Goal: Information Seeking & Learning: Learn about a topic

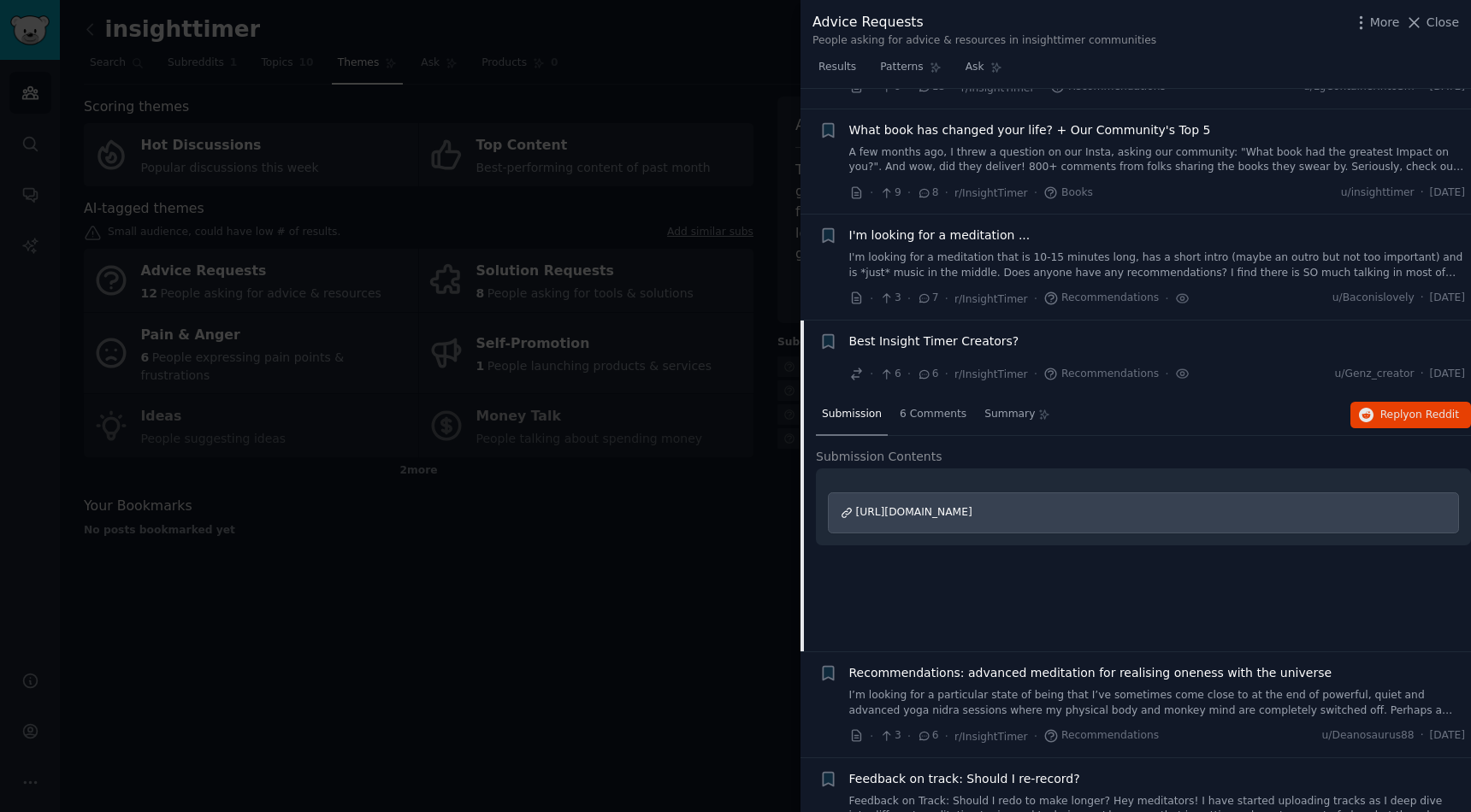
scroll to position [117, 0]
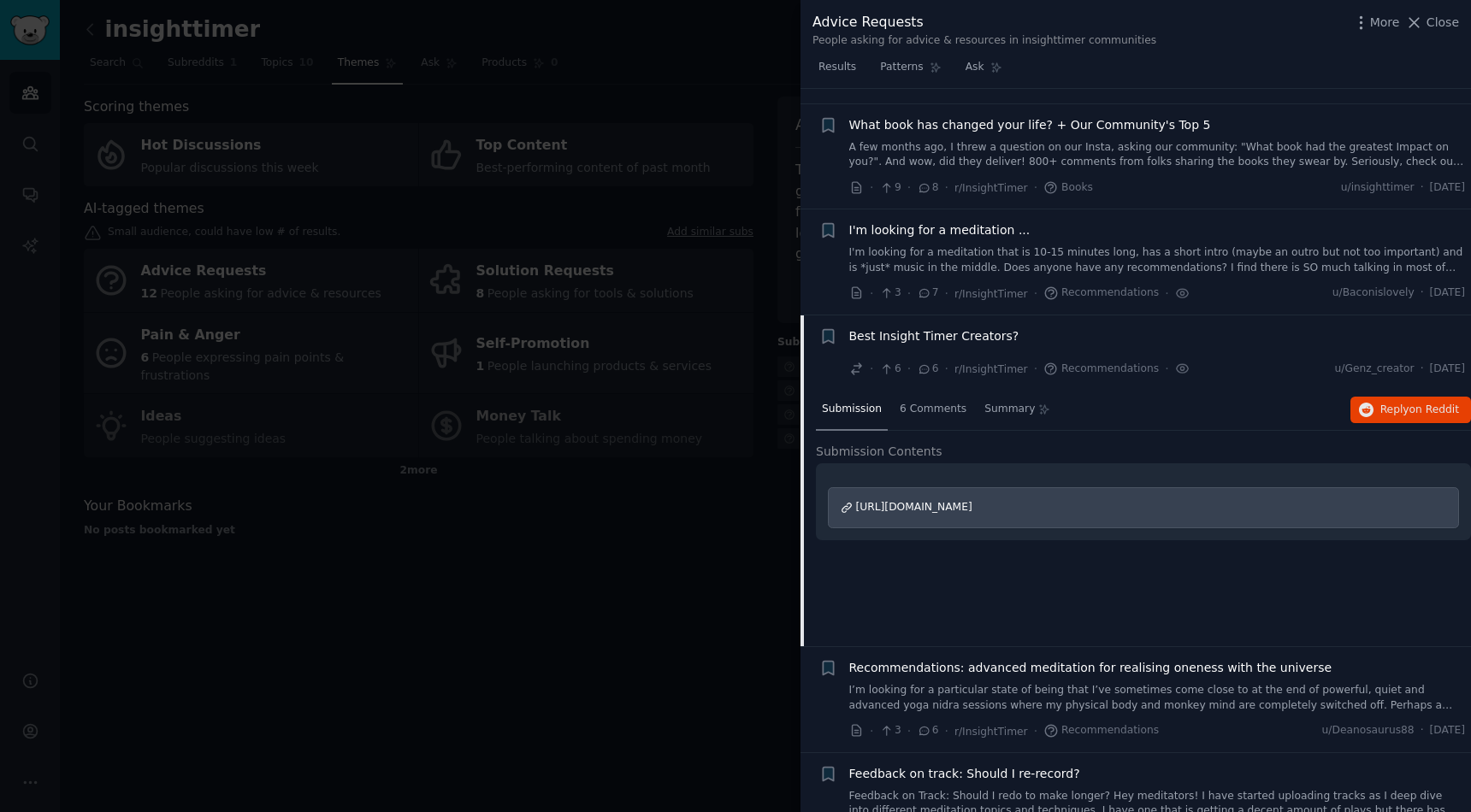
click at [896, 332] on span "Best Insight Timer Creators?" at bounding box center [934, 336] width 170 height 18
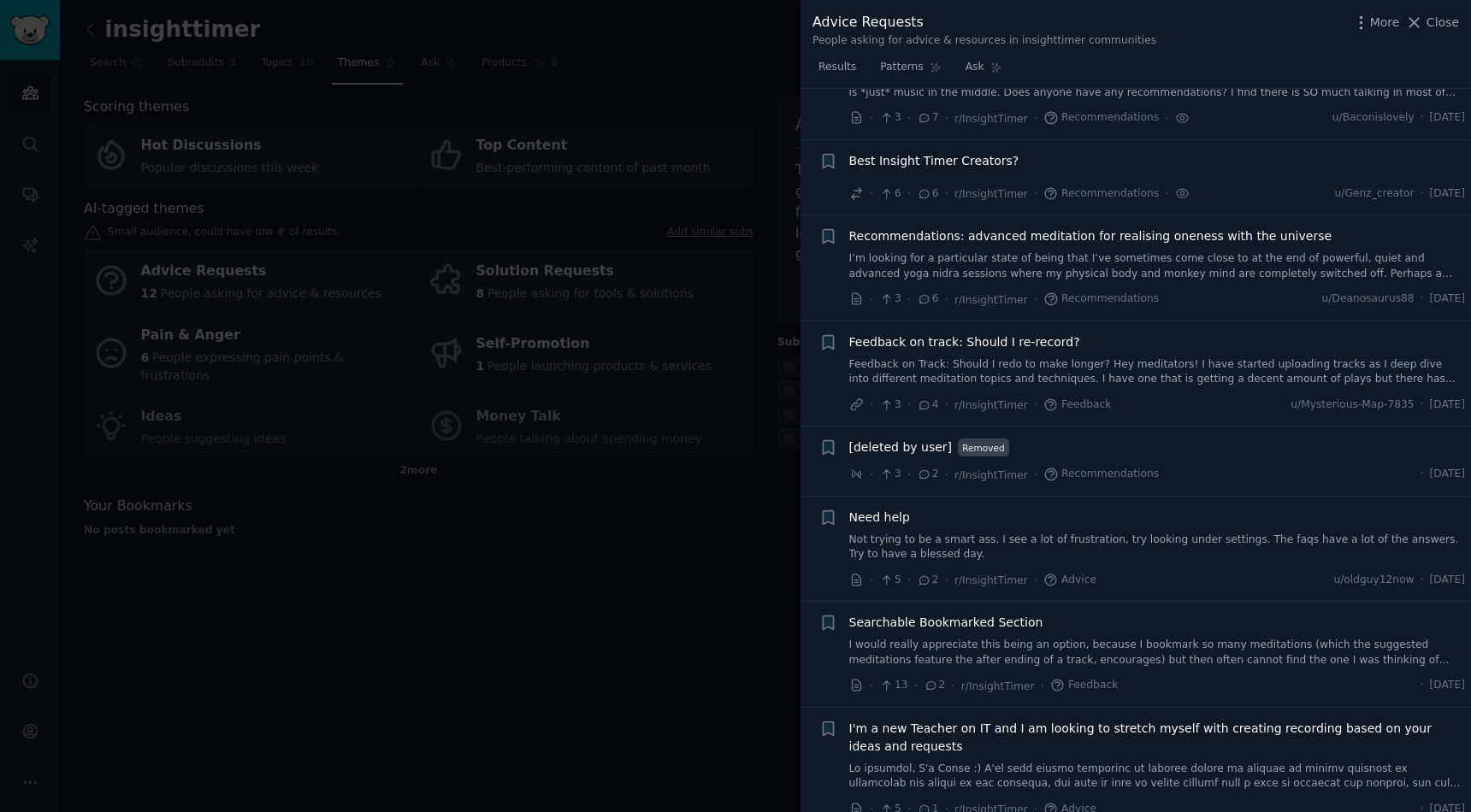
scroll to position [284, 0]
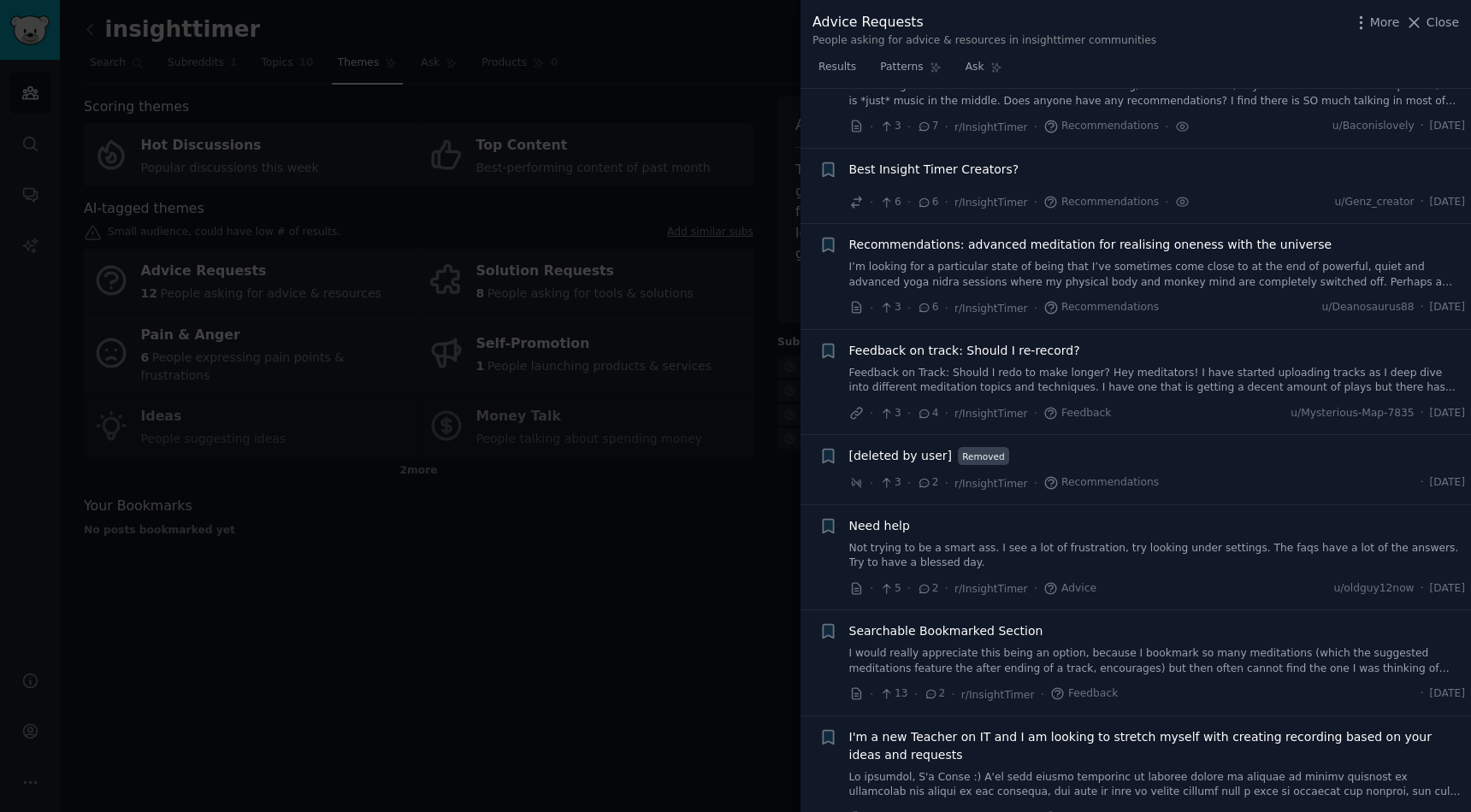
click at [907, 178] on span "Best Insight Timer Creators?" at bounding box center [934, 169] width 170 height 18
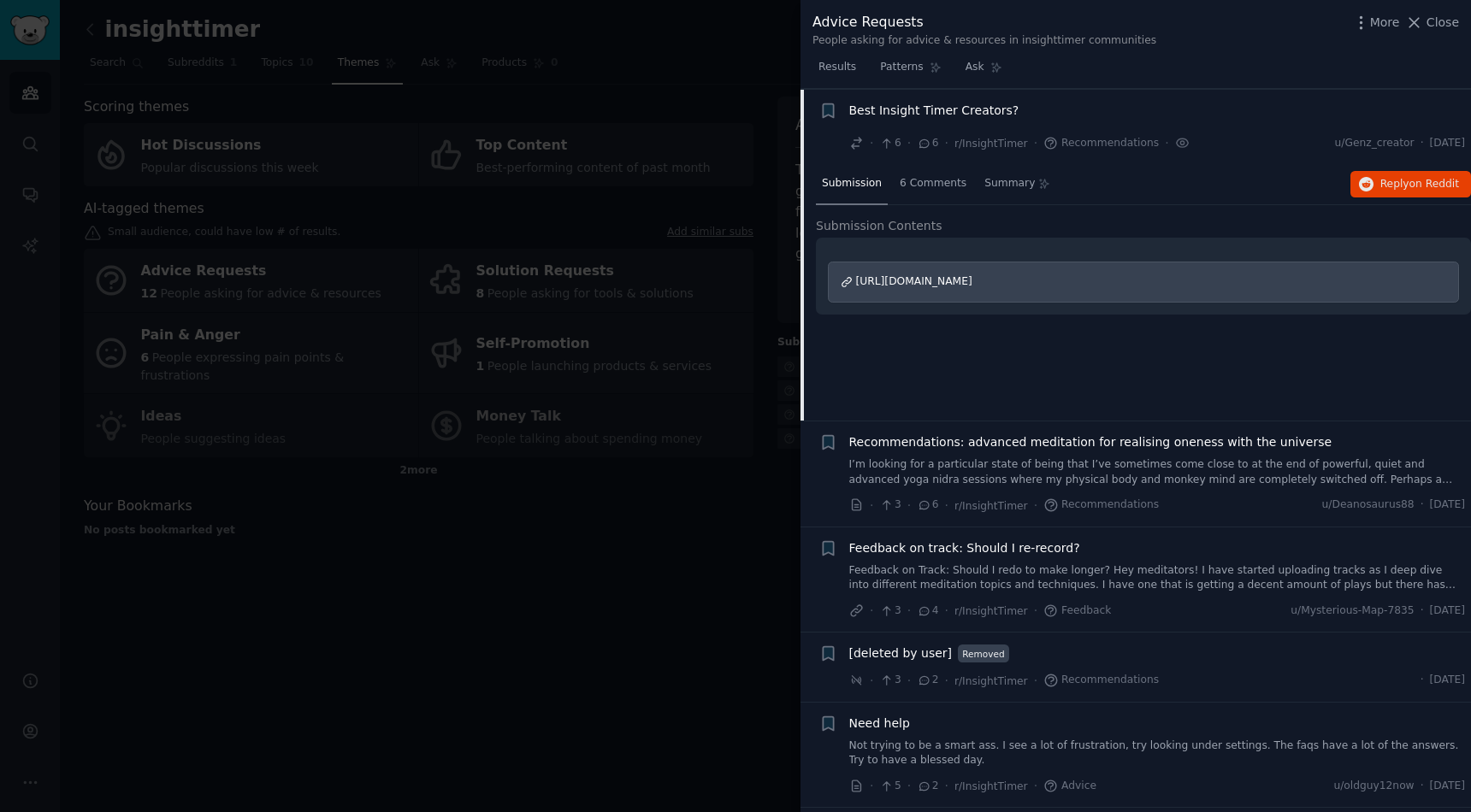
scroll to position [344, 0]
click at [919, 284] on span "[URL][DOMAIN_NAME]" at bounding box center [914, 280] width 116 height 12
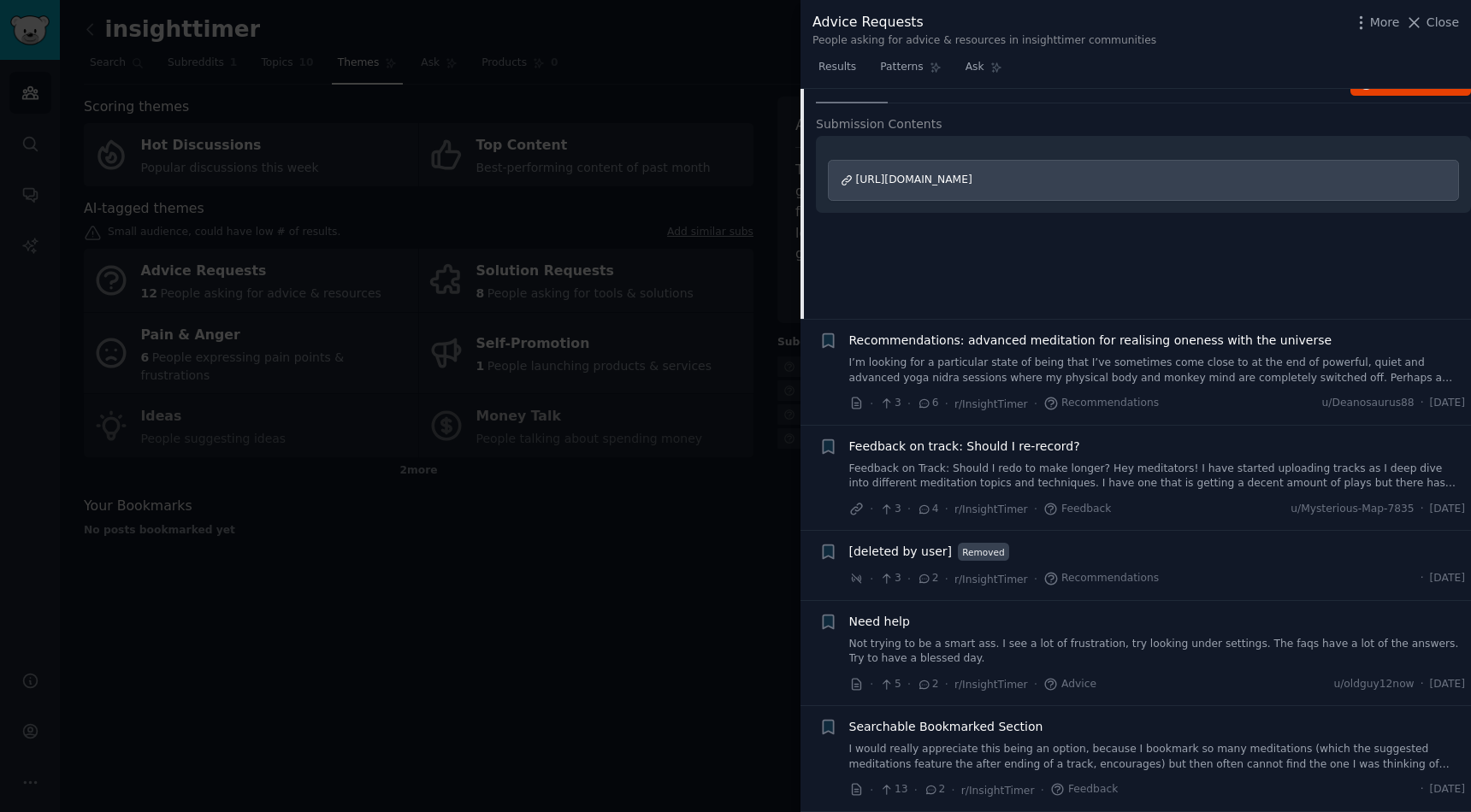
scroll to position [462, 0]
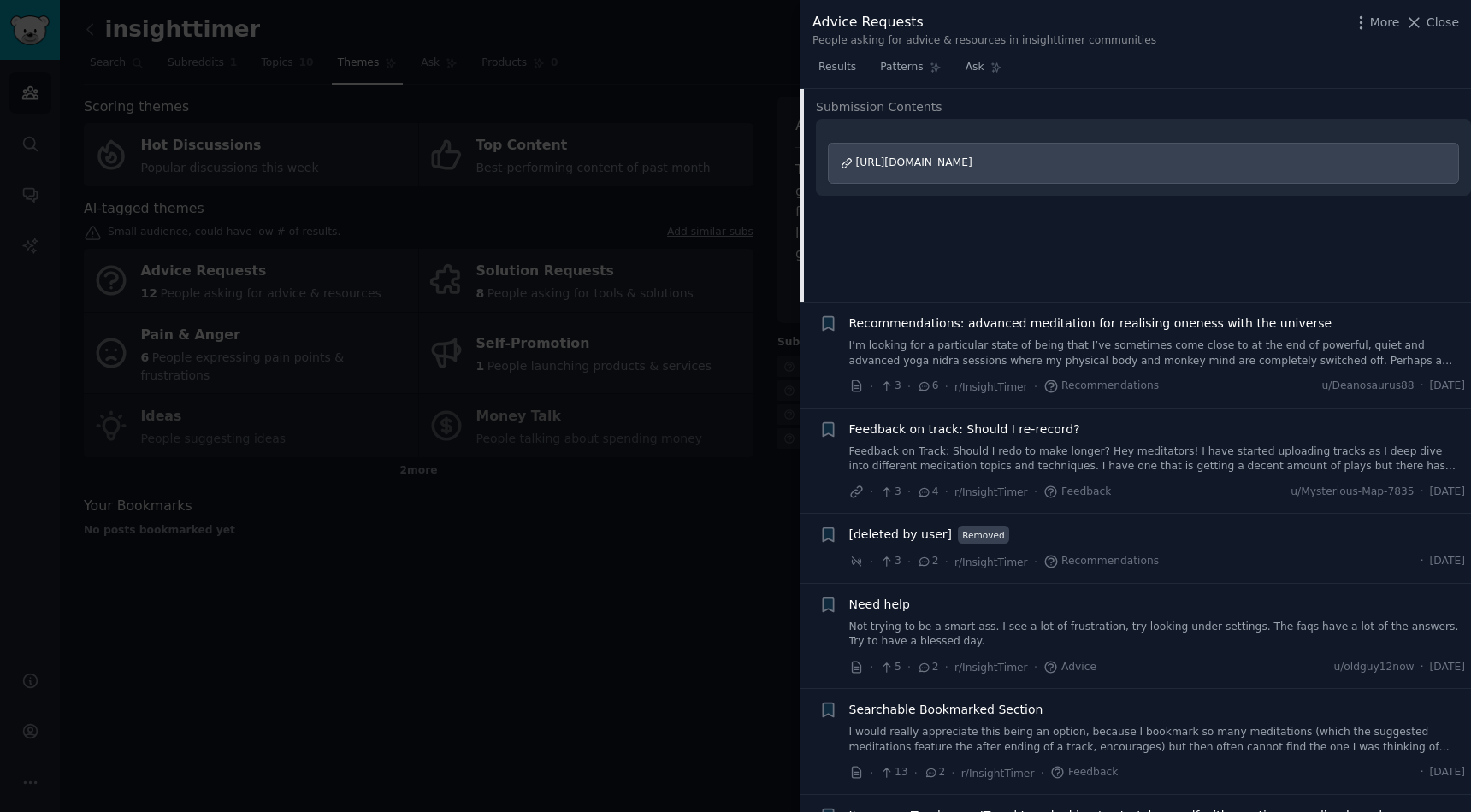
click at [906, 427] on span "Feedback on track: Should I re-record?" at bounding box center [964, 430] width 231 height 18
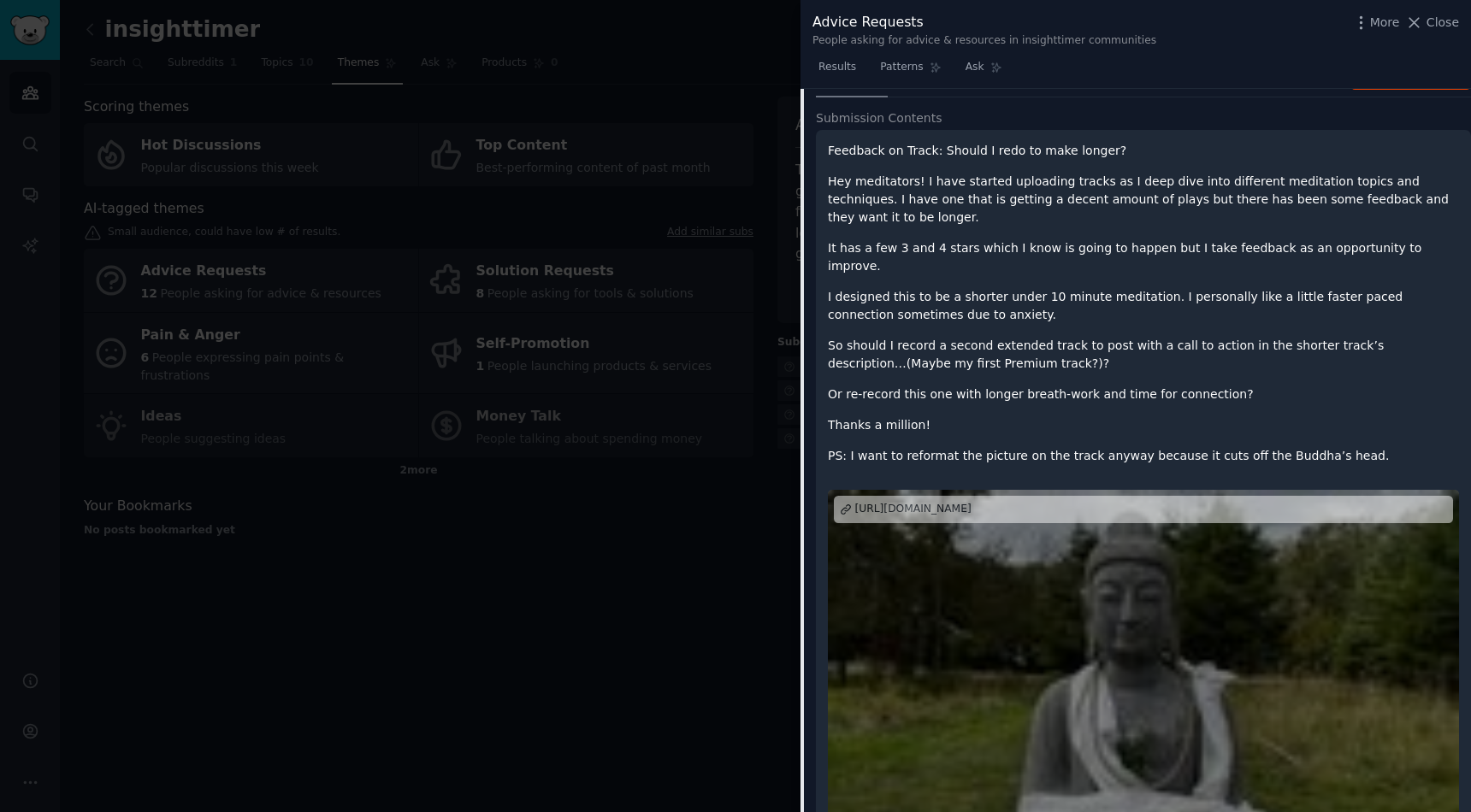
scroll to position [866, 0]
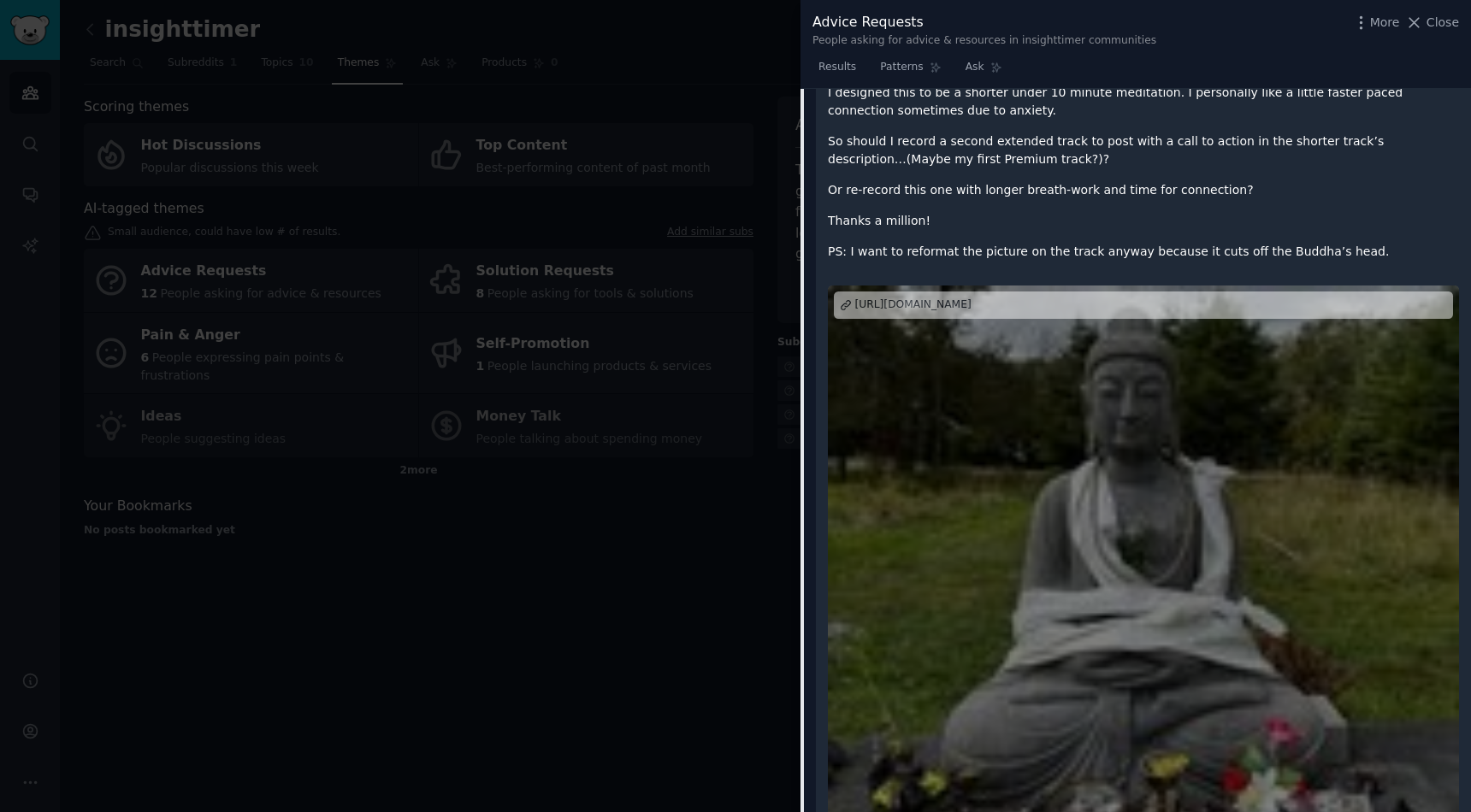
click at [922, 297] on div "[URL][DOMAIN_NAME]" at bounding box center [913, 305] width 116 height 15
click at [689, 56] on div at bounding box center [735, 406] width 1471 height 812
